Goal: Transaction & Acquisition: Book appointment/travel/reservation

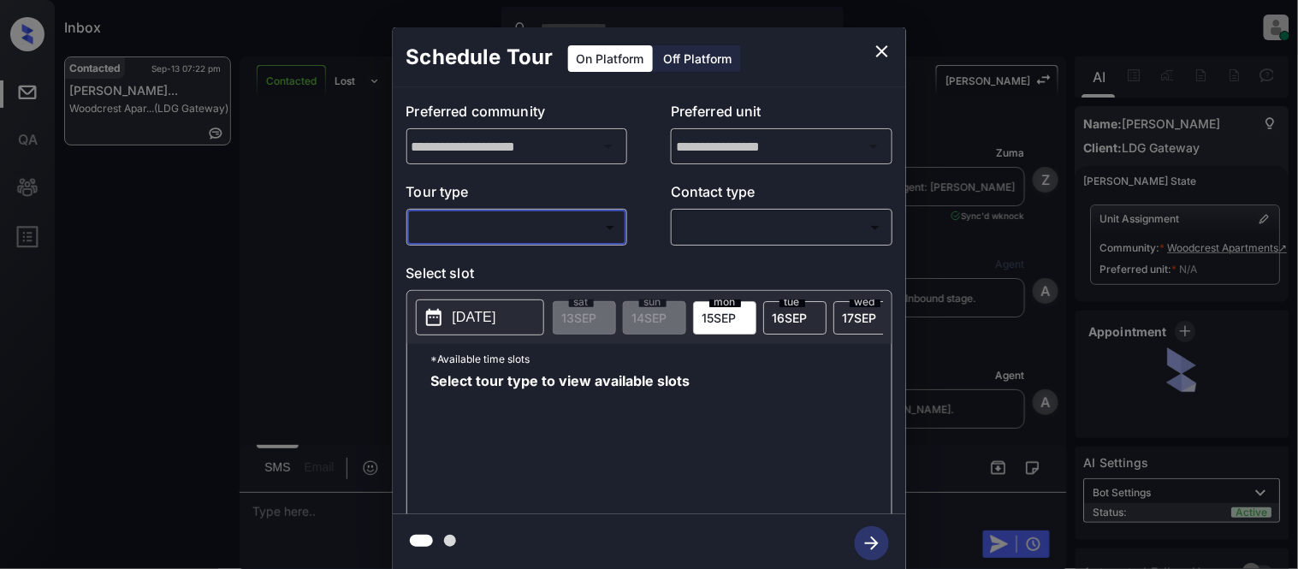
click at [476, 241] on body "Inbox Kristina Cataag Online Set yourself offline Set yourself on break Profile…" at bounding box center [649, 284] width 1298 height 569
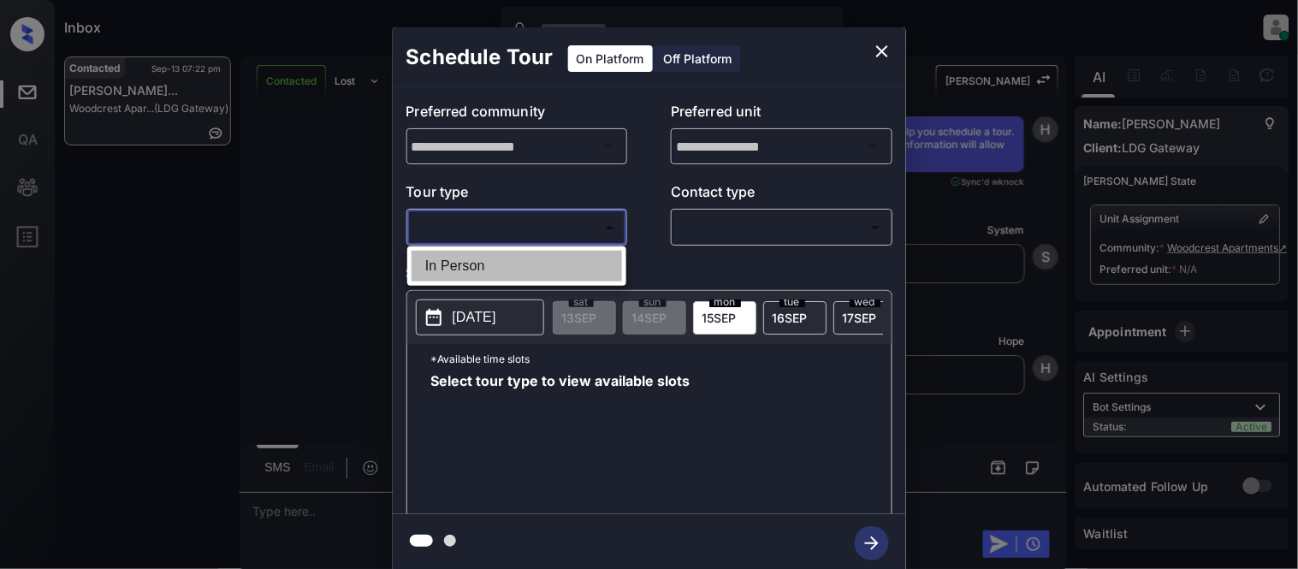
click at [475, 255] on li "In Person" at bounding box center [517, 266] width 211 height 31
type input "********"
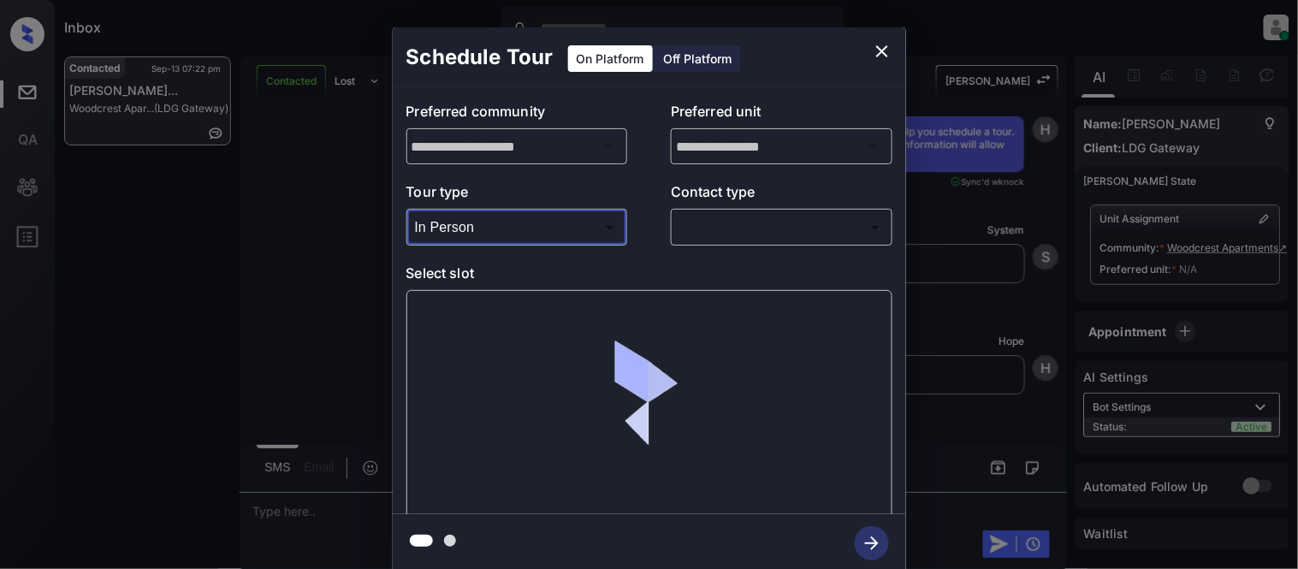
click at [763, 215] on body "Inbox Kristina Cataag Online Set yourself offline Set yourself on break Profile…" at bounding box center [649, 284] width 1298 height 569
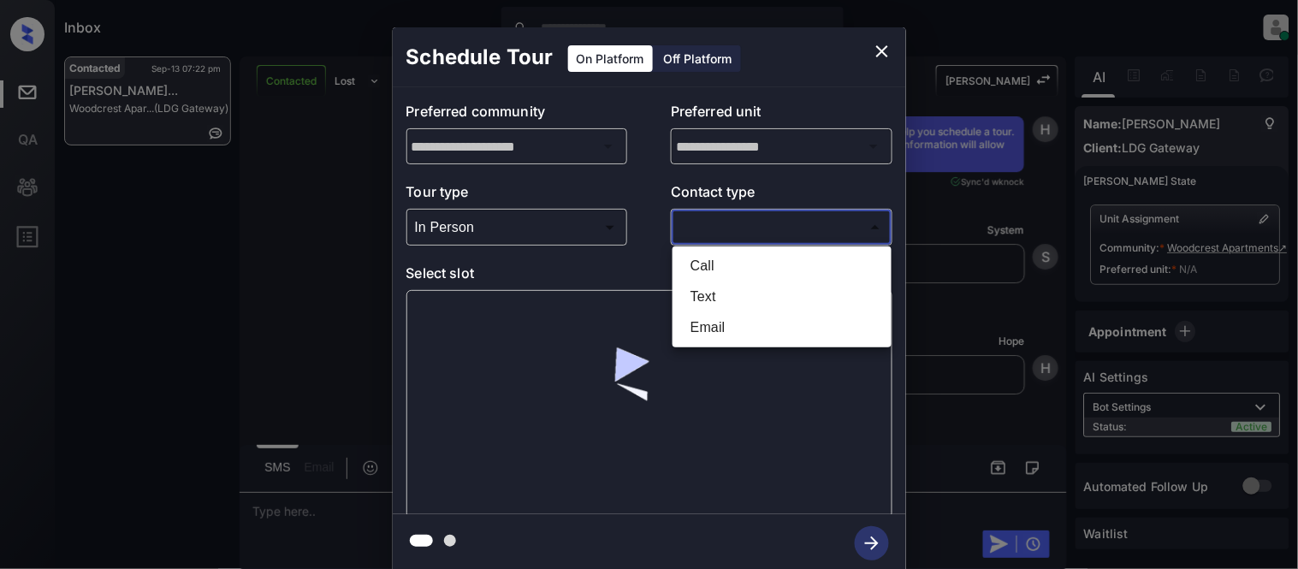
click at [717, 300] on li "Text" at bounding box center [782, 297] width 211 height 31
type input "****"
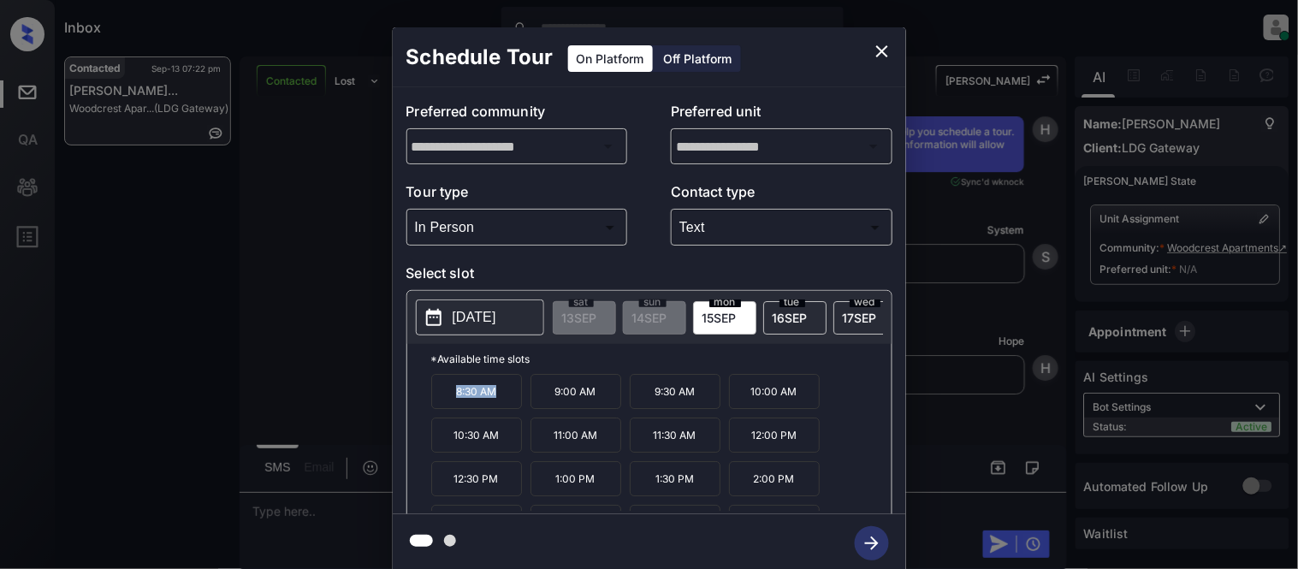
drag, startPoint x: 448, startPoint y: 412, endPoint x: 514, endPoint y: 412, distance: 66.8
click at [514, 409] on p "8:30 AM" at bounding box center [476, 391] width 91 height 35
copy p "8:30 AM"
click at [312, 493] on div "**********" at bounding box center [649, 300] width 1298 height 600
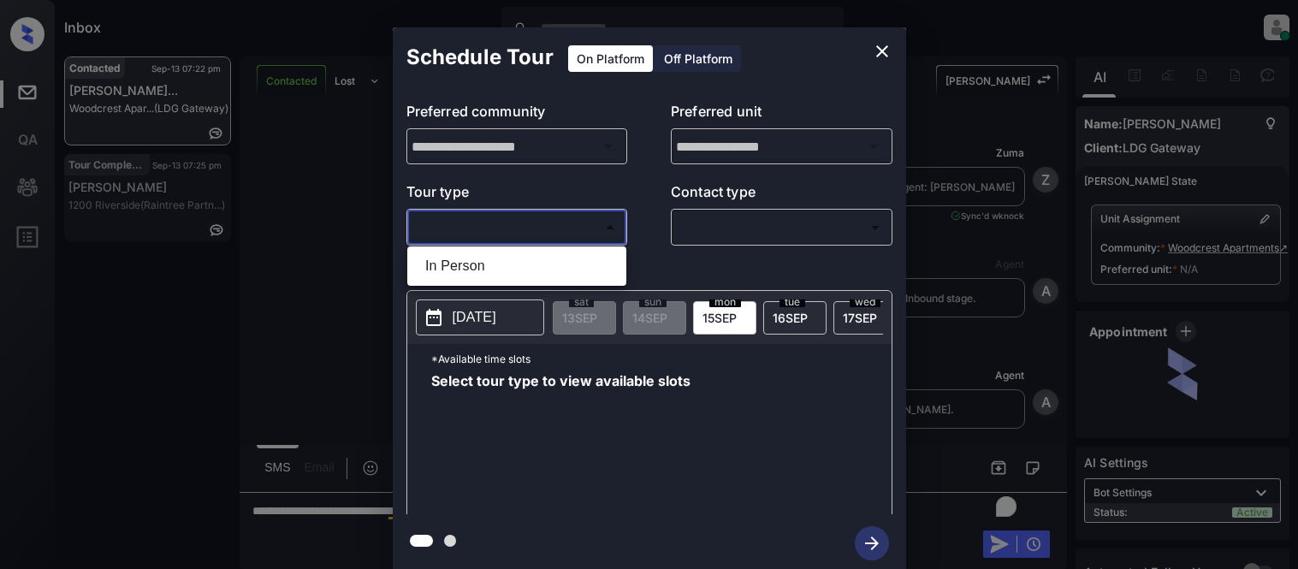
click at [560, 238] on body "Inbox [PERSON_NAME] Cataag Online Set yourself offline Set yourself on break Pr…" at bounding box center [649, 284] width 1298 height 569
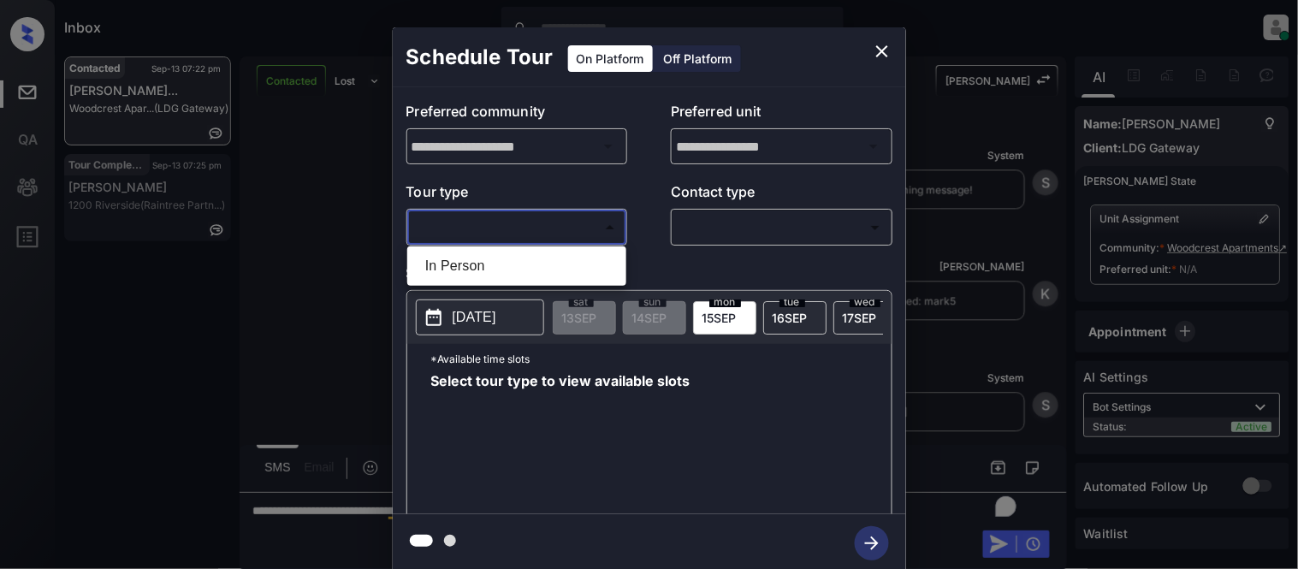
click at [555, 258] on li "In Person" at bounding box center [517, 266] width 211 height 31
type input "********"
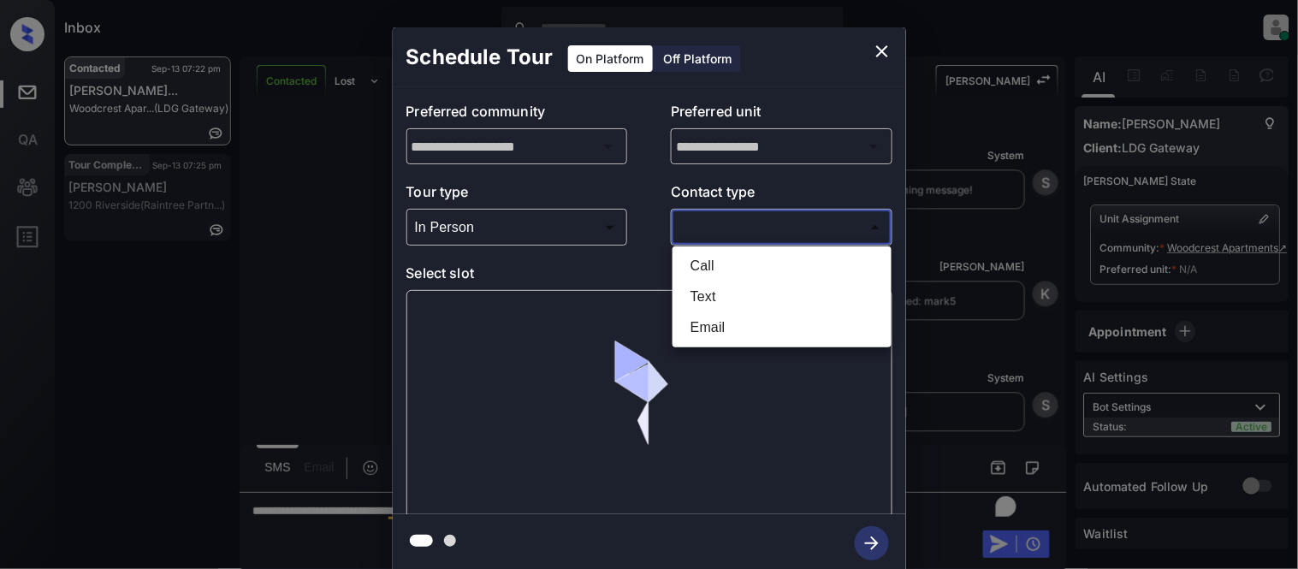
click at [723, 231] on body "Inbox Kristina Cataag Online Set yourself offline Set yourself on break Profile…" at bounding box center [649, 284] width 1298 height 569
click at [719, 288] on li "Text" at bounding box center [782, 297] width 211 height 31
type input "****"
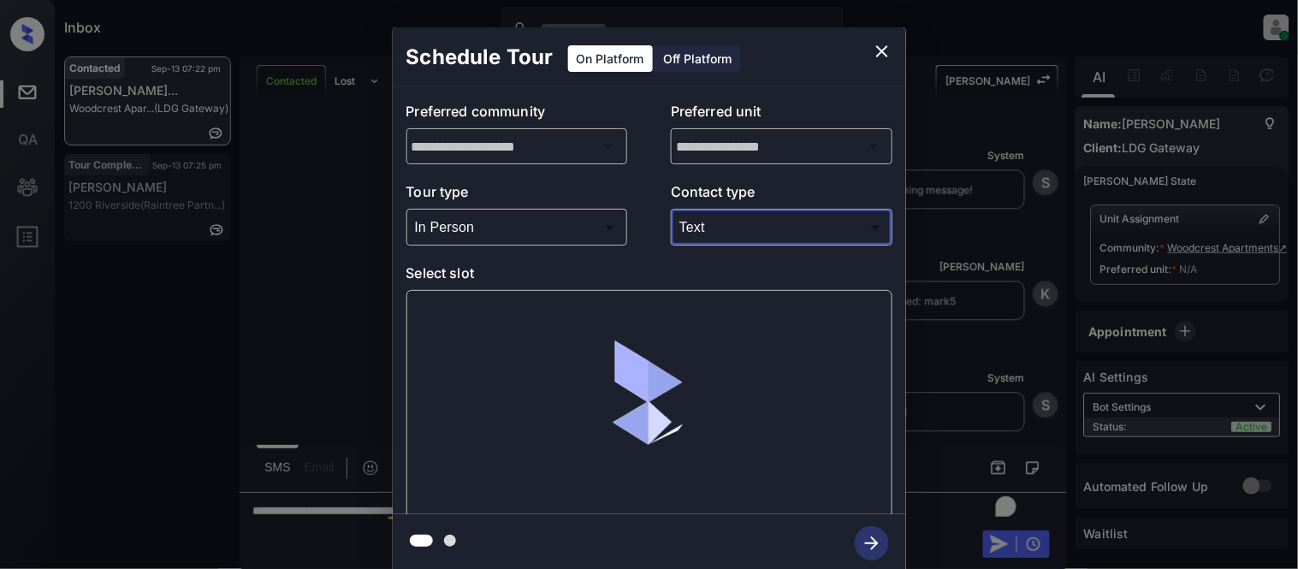
click at [703, 283] on li "Text" at bounding box center [782, 274] width 158 height 17
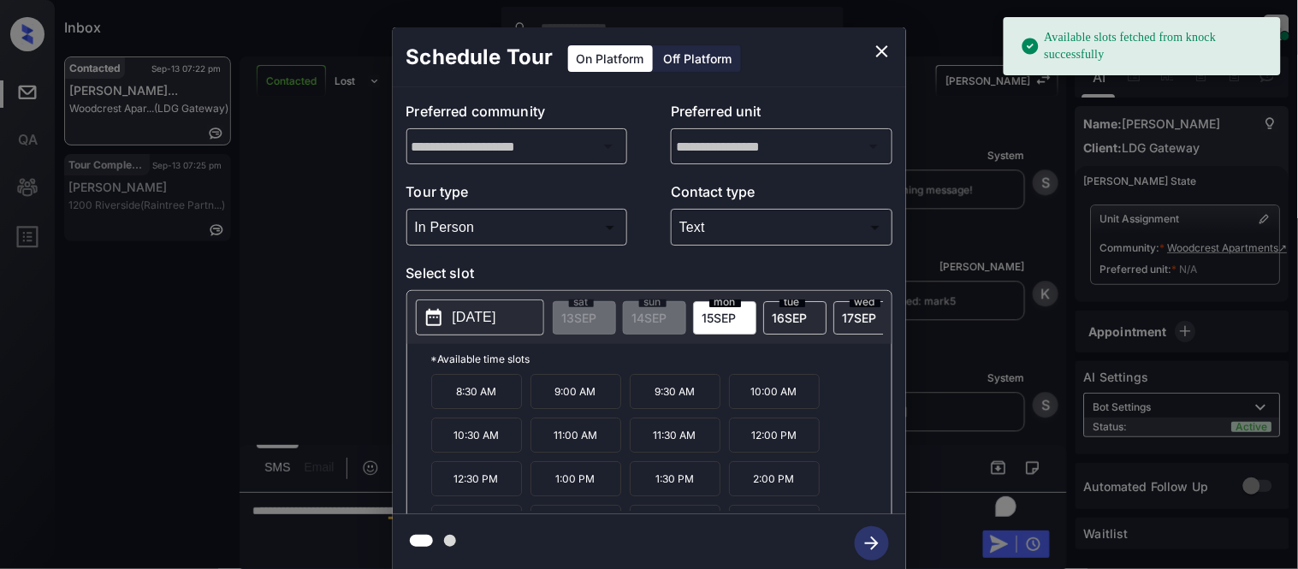
click at [936, 231] on div "**********" at bounding box center [649, 300] width 1298 height 600
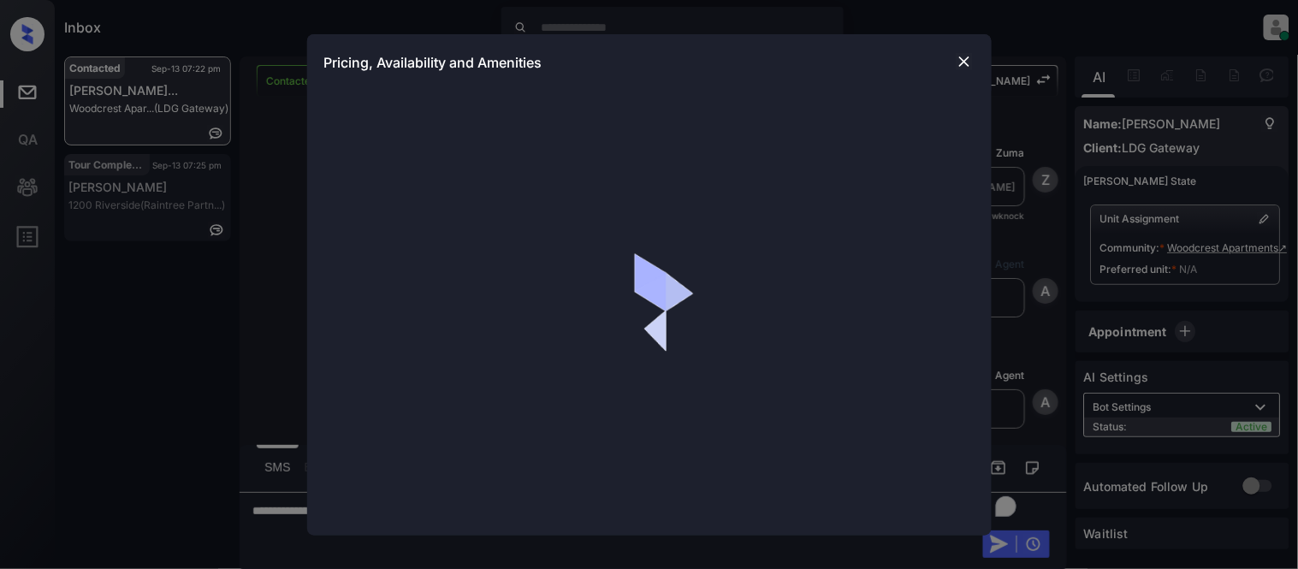
scroll to position [7, 0]
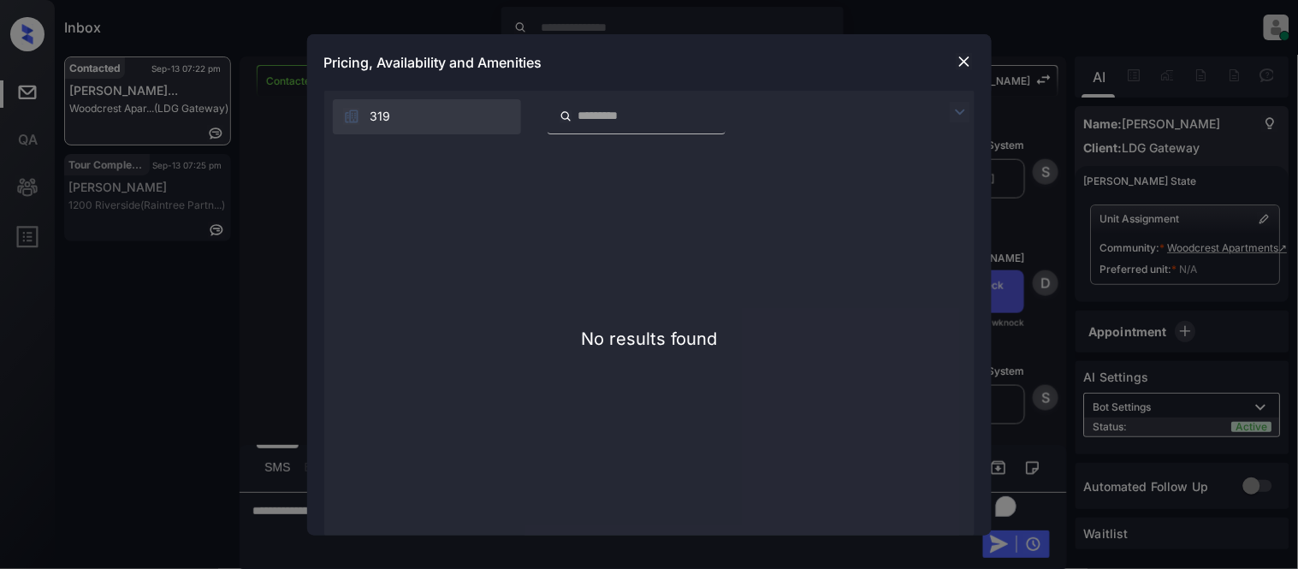
click at [963, 58] on img at bounding box center [964, 61] width 17 height 17
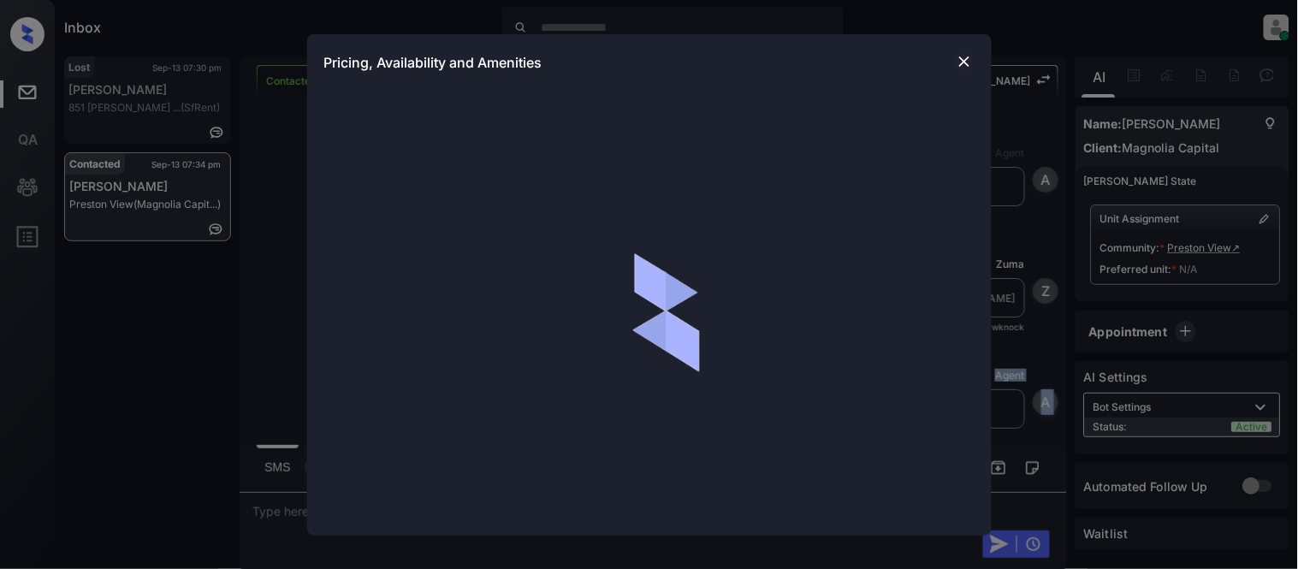
scroll to position [1054, 0]
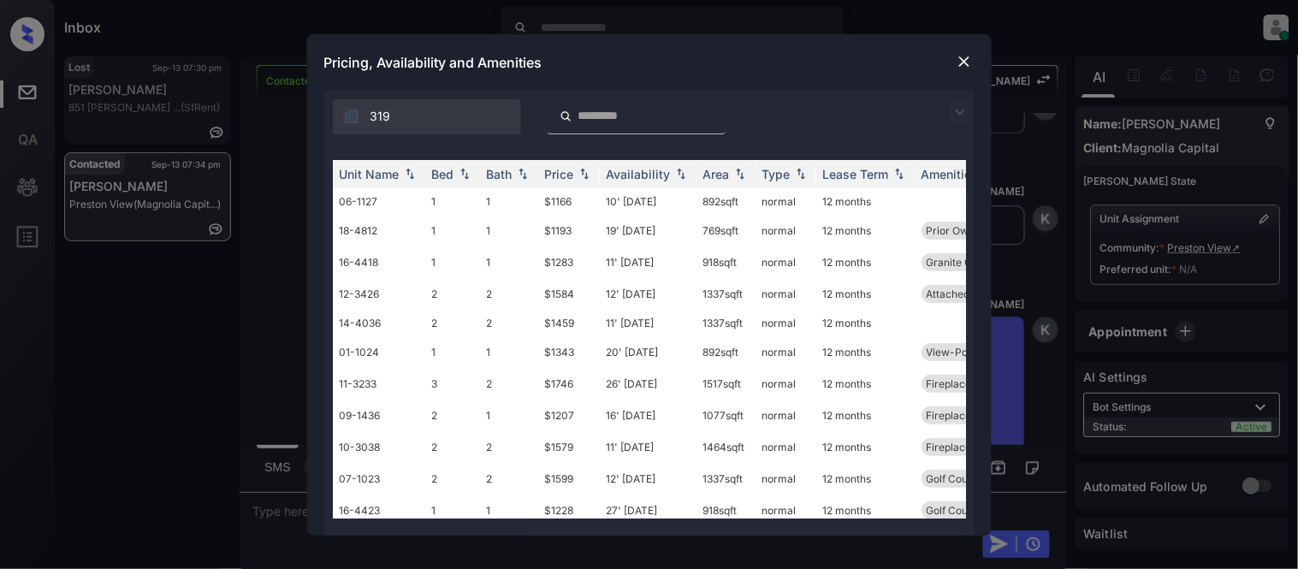
click at [964, 108] on img at bounding box center [960, 112] width 21 height 21
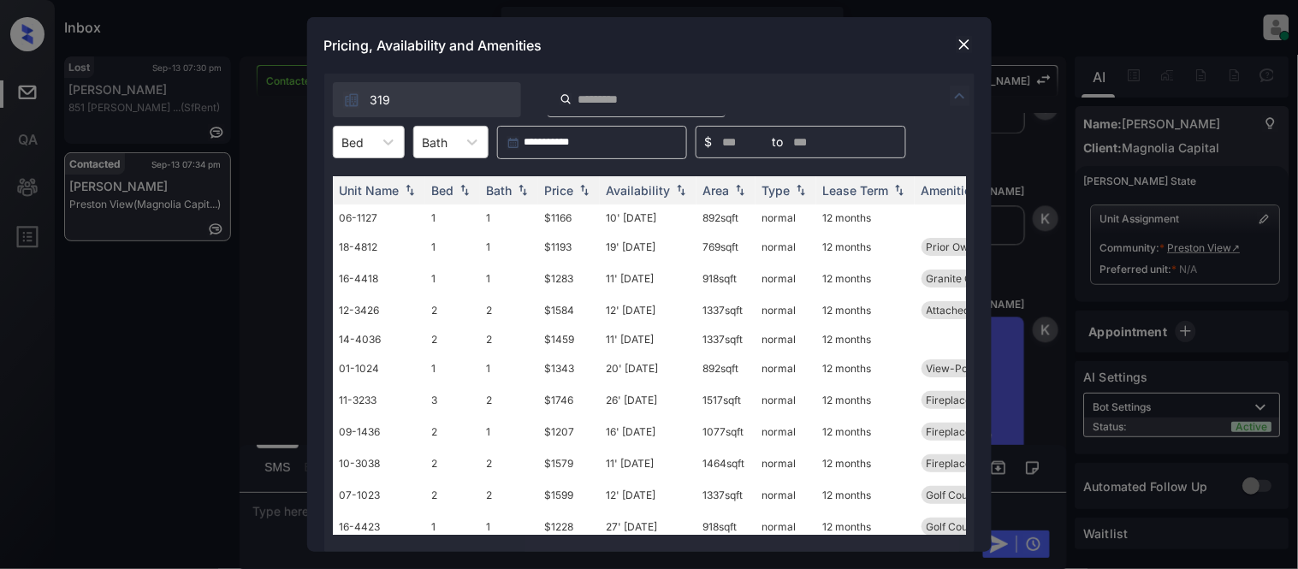
click at [964, 108] on div "319" at bounding box center [649, 96] width 650 height 44
click at [558, 193] on div "Price" at bounding box center [559, 190] width 29 height 15
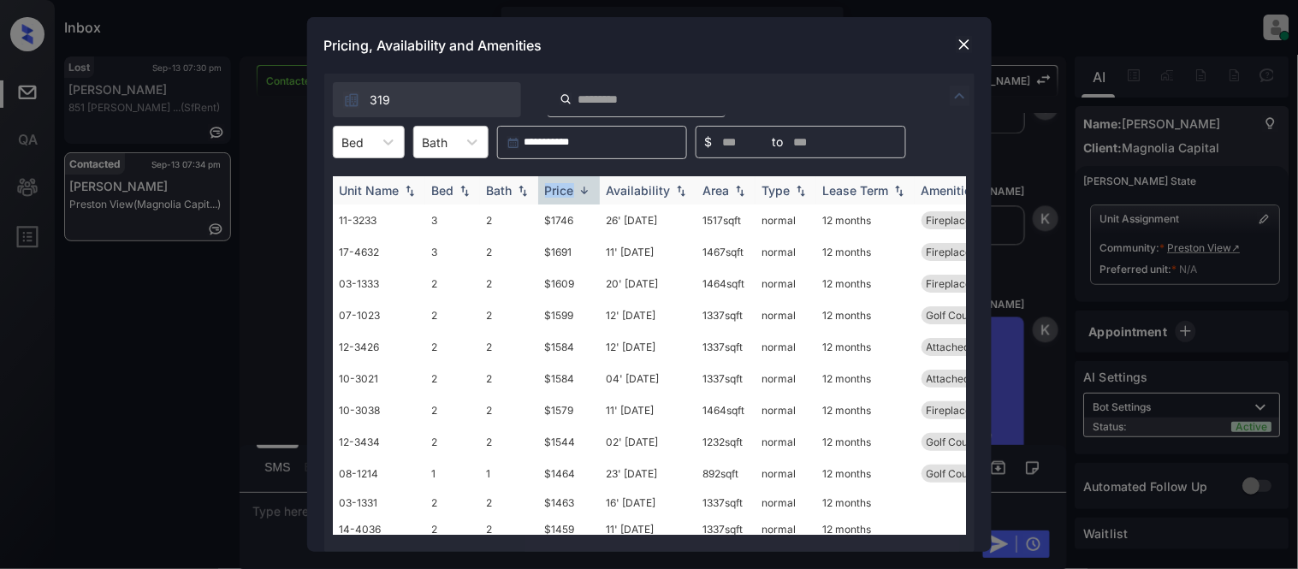
click at [558, 193] on div "Price" at bounding box center [559, 190] width 29 height 15
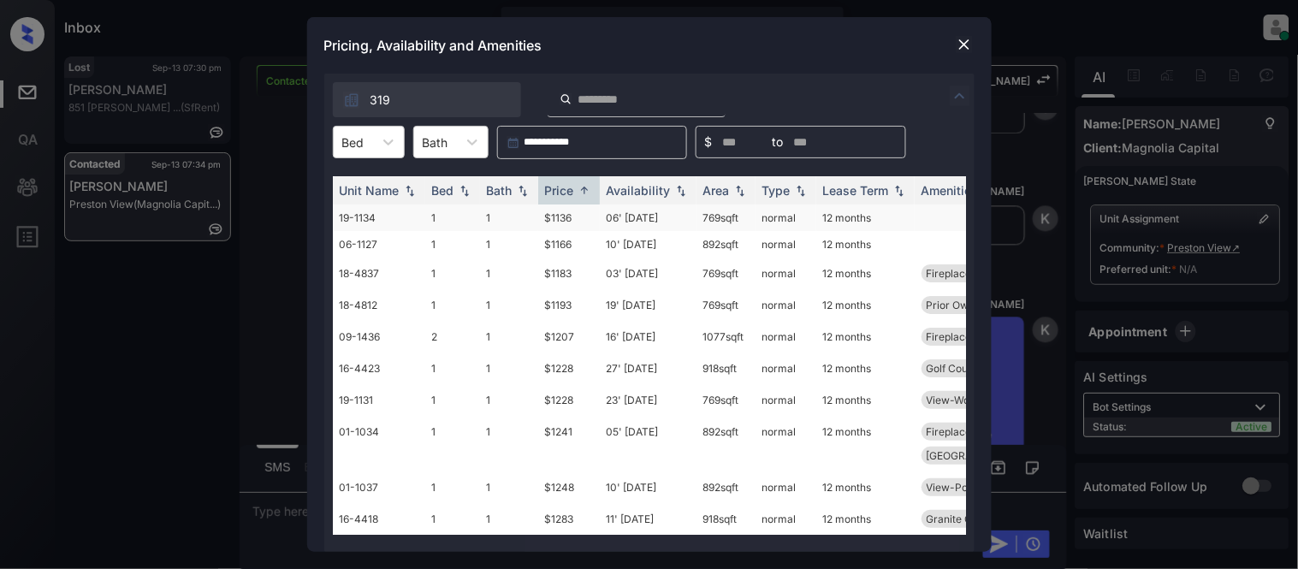
click at [566, 210] on td "$1136" at bounding box center [569, 218] width 62 height 27
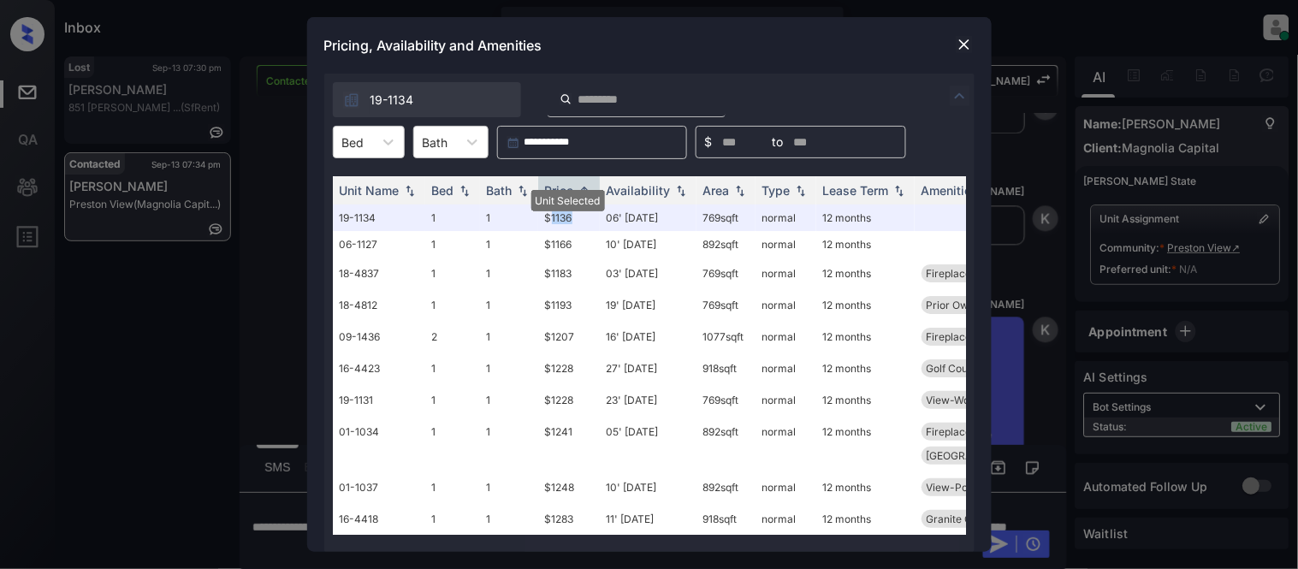
click at [967, 39] on img at bounding box center [964, 44] width 17 height 17
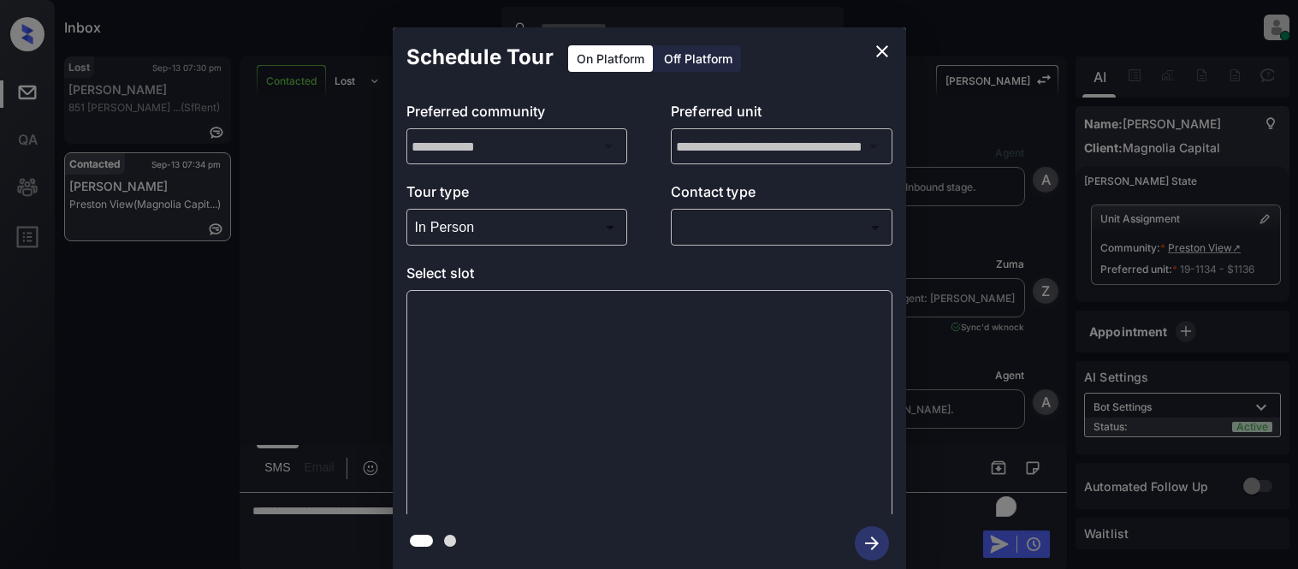
click at [707, 226] on div at bounding box center [649, 284] width 1298 height 569
click at [706, 223] on body "Inbox [PERSON_NAME] Cataag Online Set yourself offline Set yourself on break Pr…" at bounding box center [649, 284] width 1298 height 569
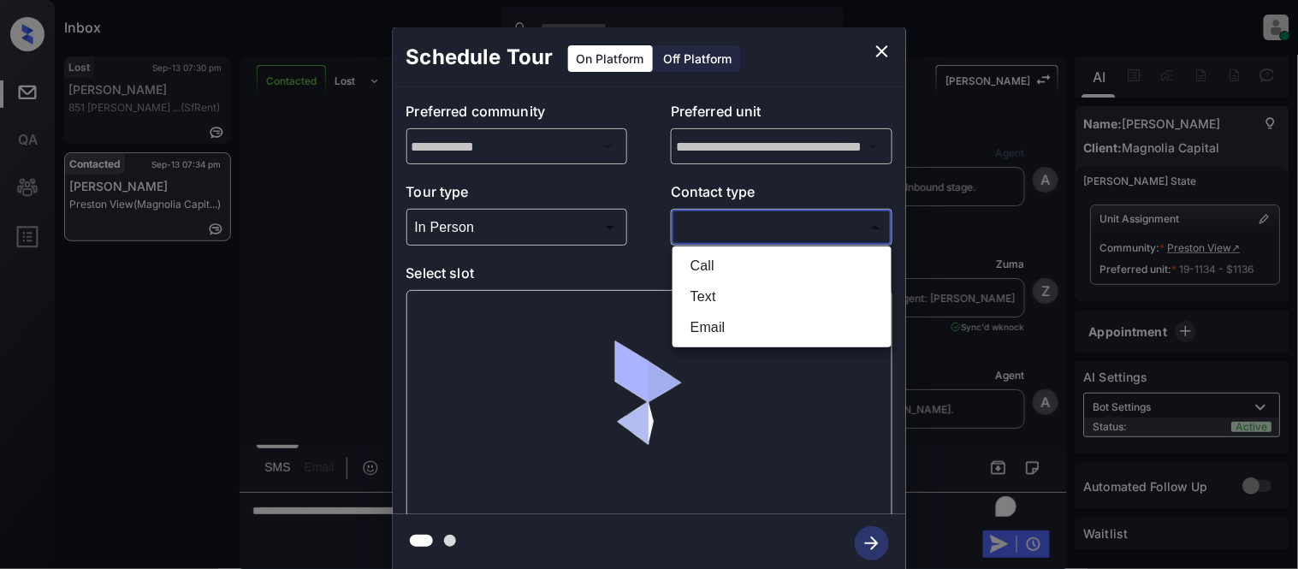
scroll to position [2022, 0]
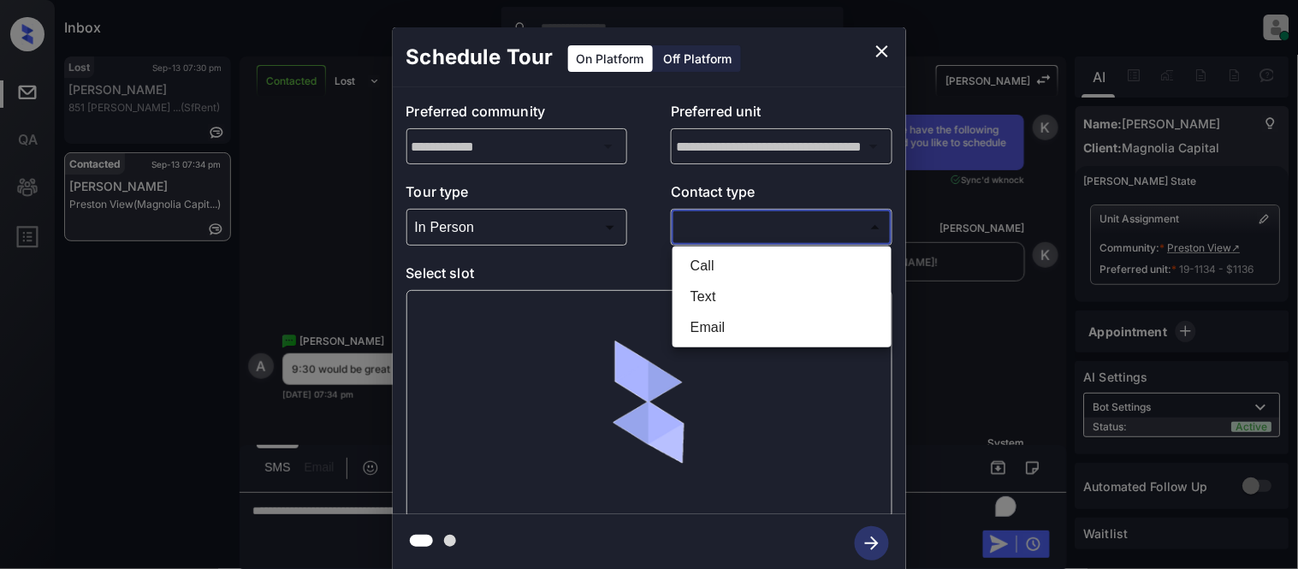
click at [730, 294] on li "Text" at bounding box center [782, 297] width 211 height 31
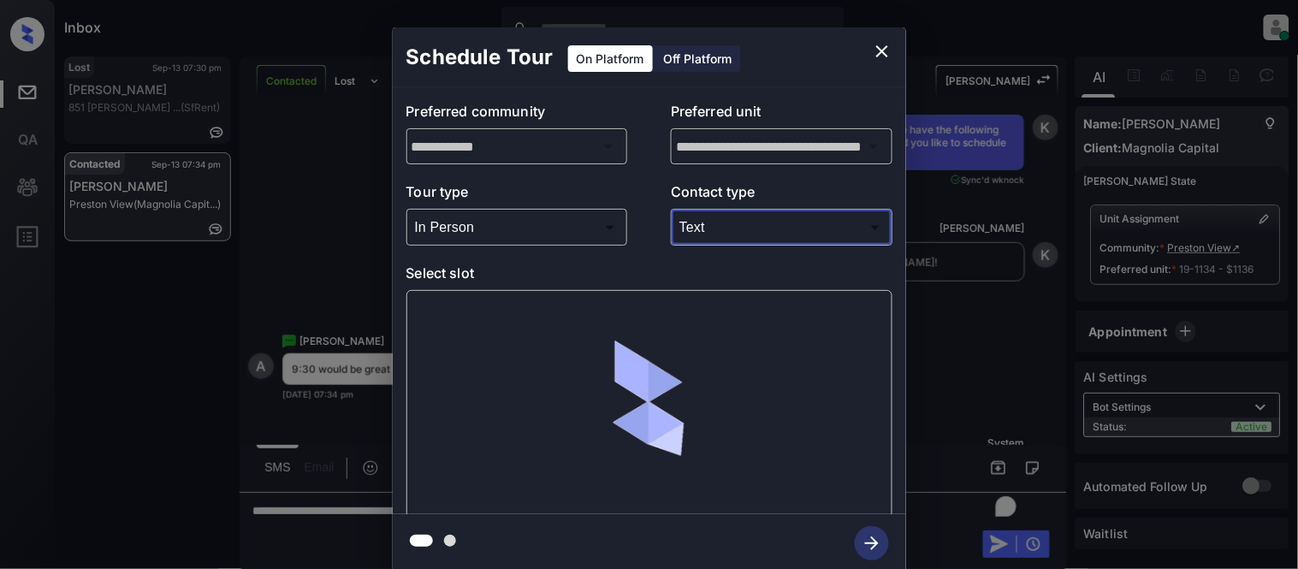
type input "****"
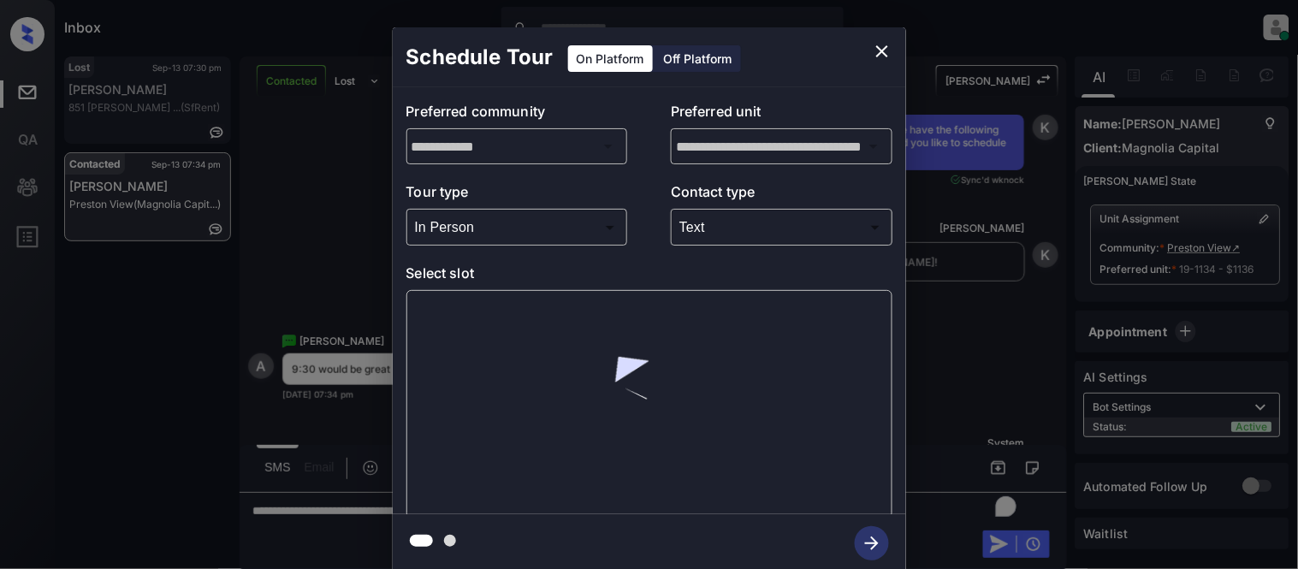
click at [511, 314] on div at bounding box center [650, 404] width 486 height 229
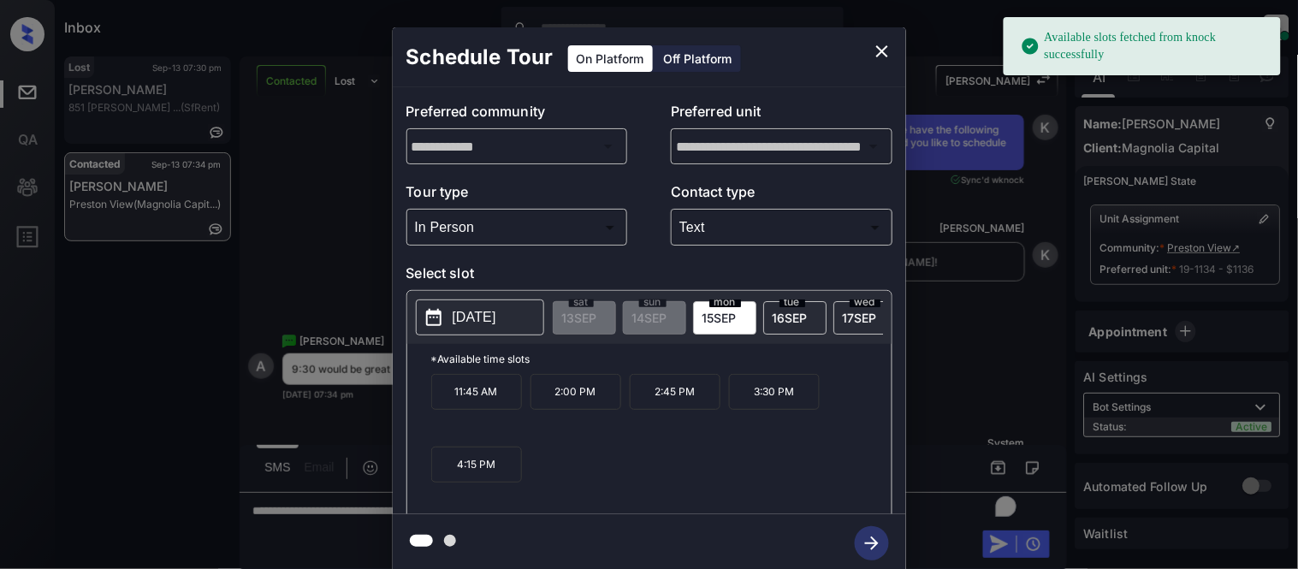
click at [496, 314] on p "[DATE]" at bounding box center [475, 317] width 44 height 21
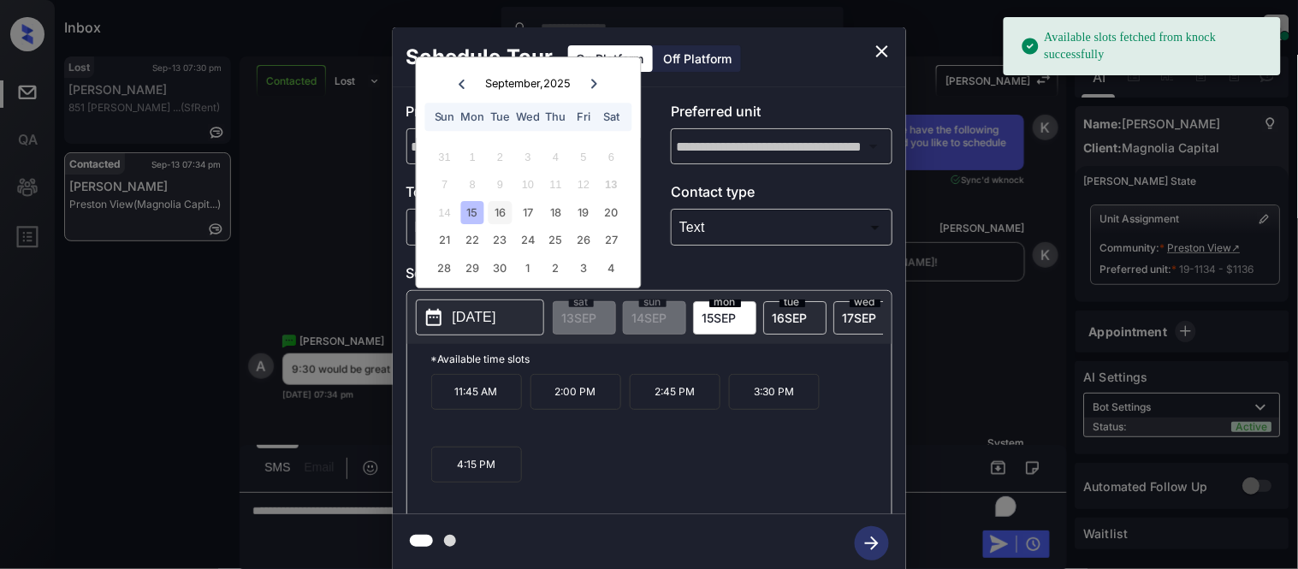
click at [501, 209] on div "16" at bounding box center [500, 212] width 23 height 23
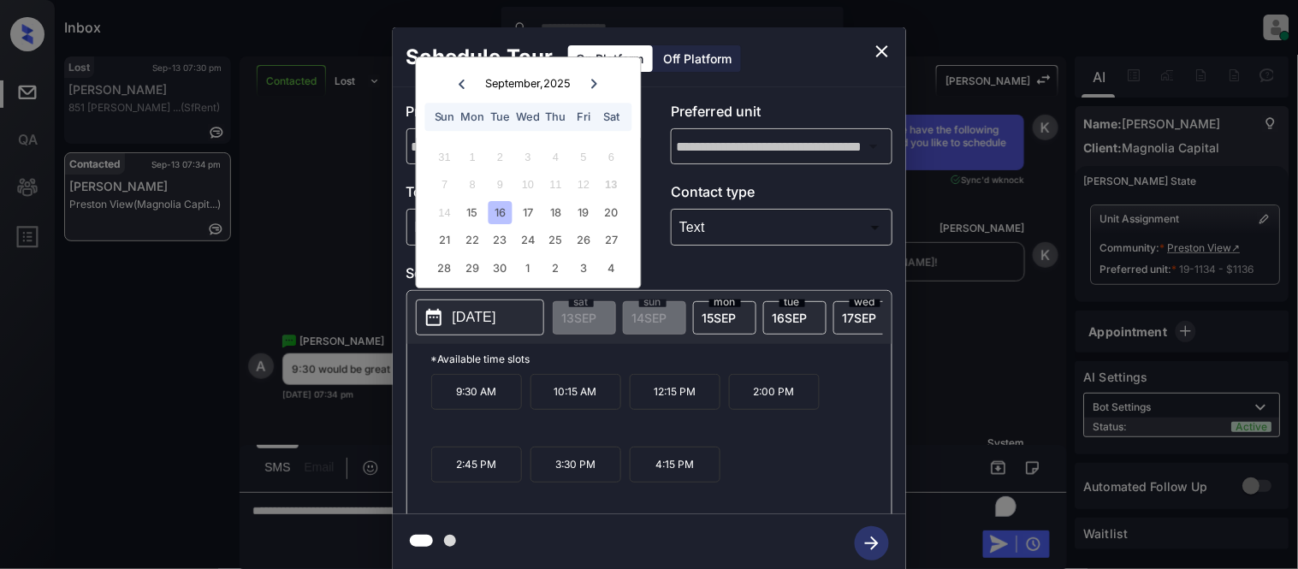
click at [486, 400] on p "9:30 AM" at bounding box center [476, 392] width 91 height 36
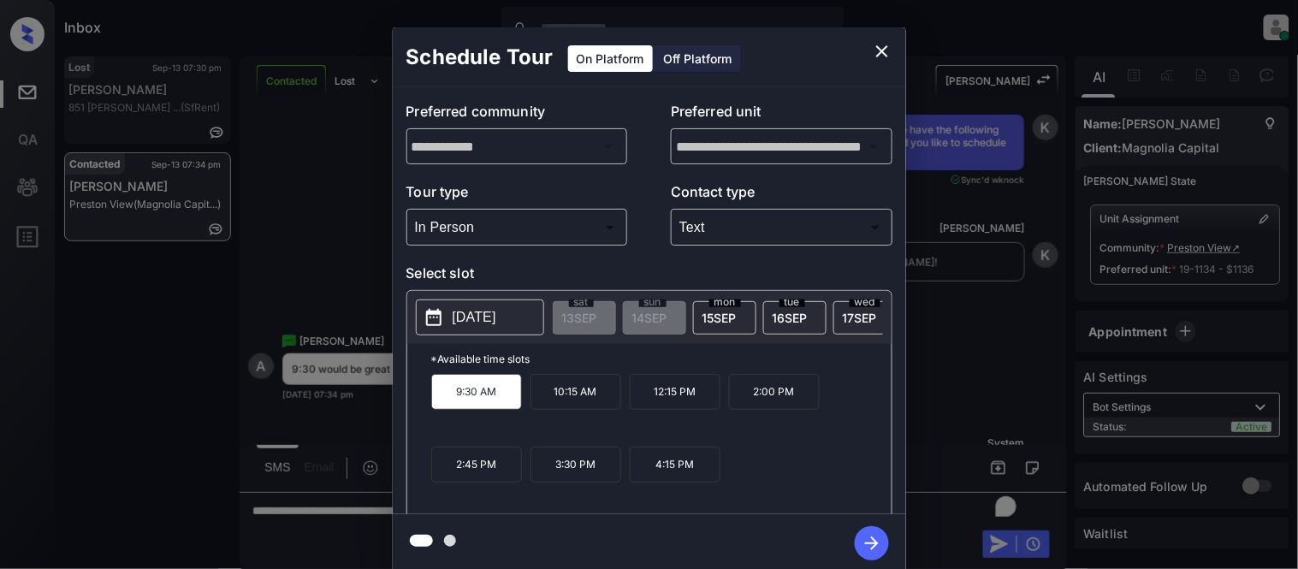
click at [871, 523] on button "button" at bounding box center [872, 543] width 55 height 45
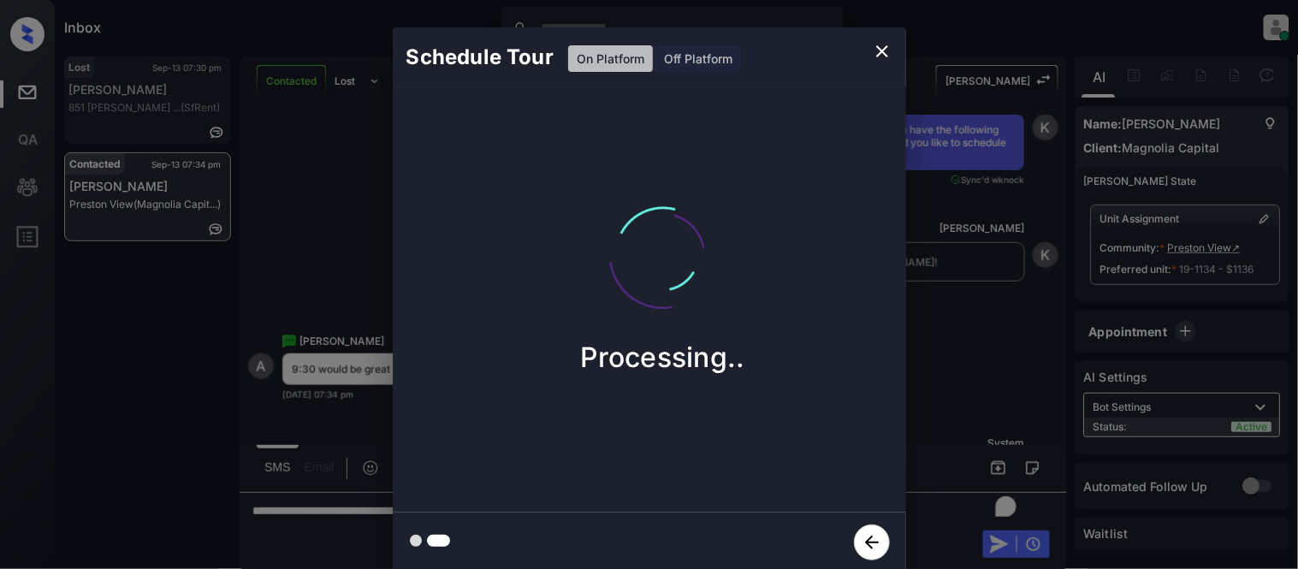
click at [955, 371] on div "Schedule Tour On Platform Off Platform Processing.." at bounding box center [649, 300] width 1298 height 600
